Goal: Find specific page/section: Find specific page/section

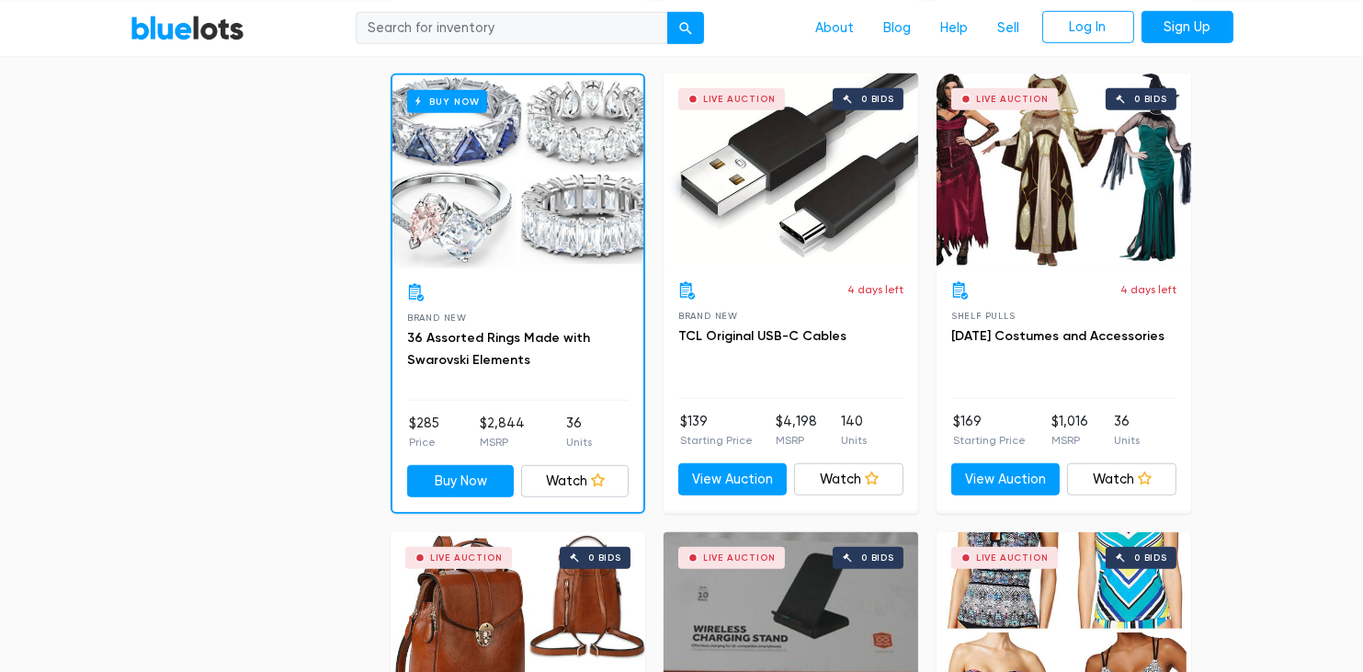
scroll to position [1981, 0]
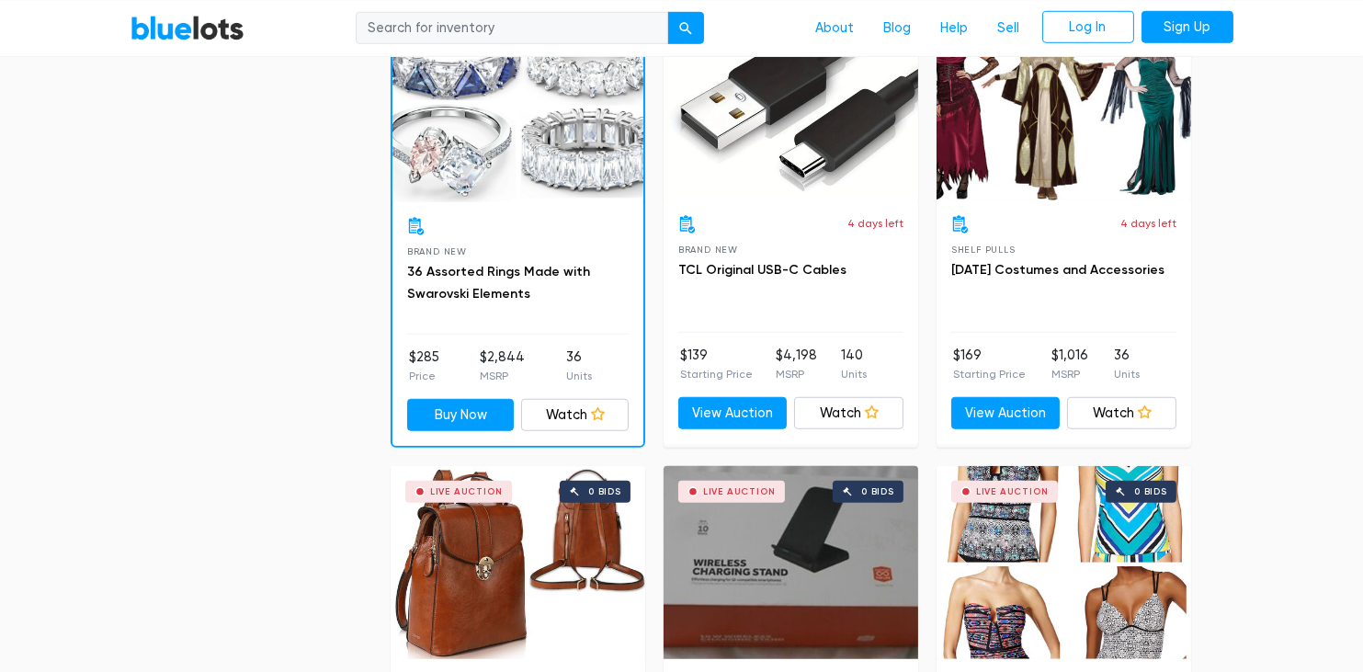
click at [500, 20] on input "search" at bounding box center [512, 27] width 312 height 33
type input "sex"
click at [667, 11] on button "submit" at bounding box center [685, 27] width 37 height 33
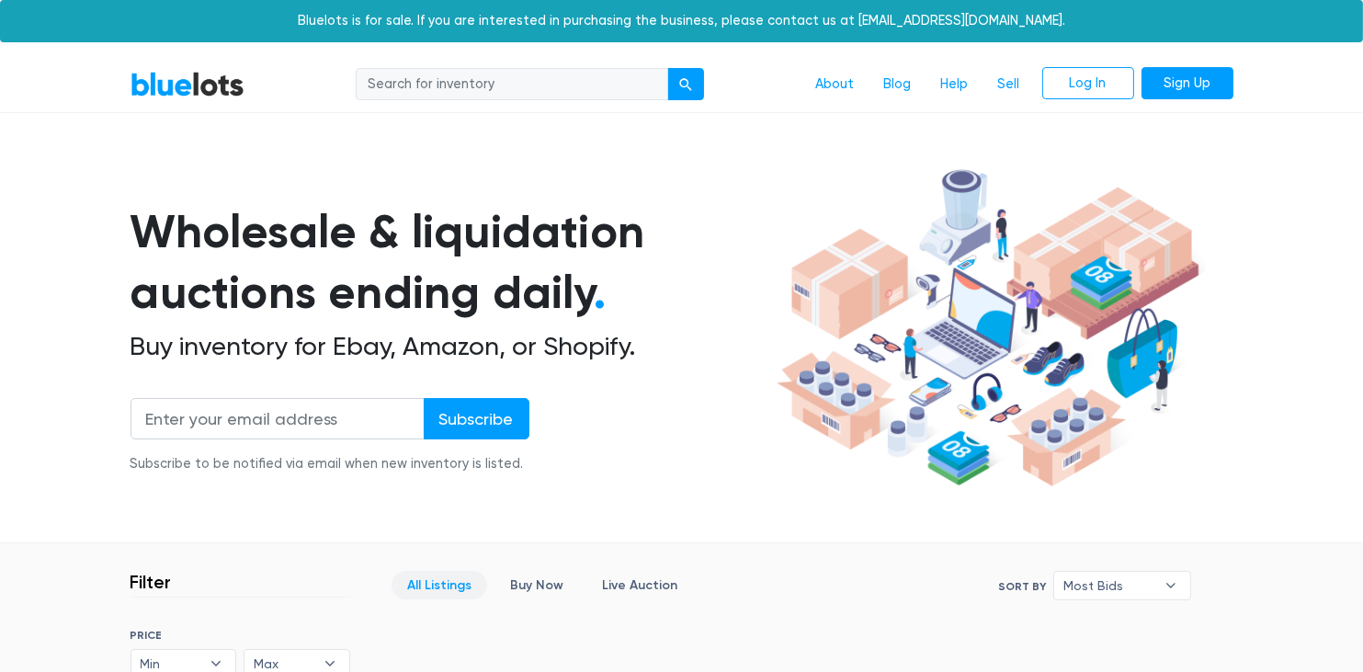
click at [572, 77] on input "search" at bounding box center [512, 84] width 312 height 33
type input "adult"
click at [667, 68] on button "submit" at bounding box center [685, 84] width 37 height 33
click at [162, 79] on link "BlueLots" at bounding box center [187, 84] width 114 height 27
